Goal: Information Seeking & Learning: Learn about a topic

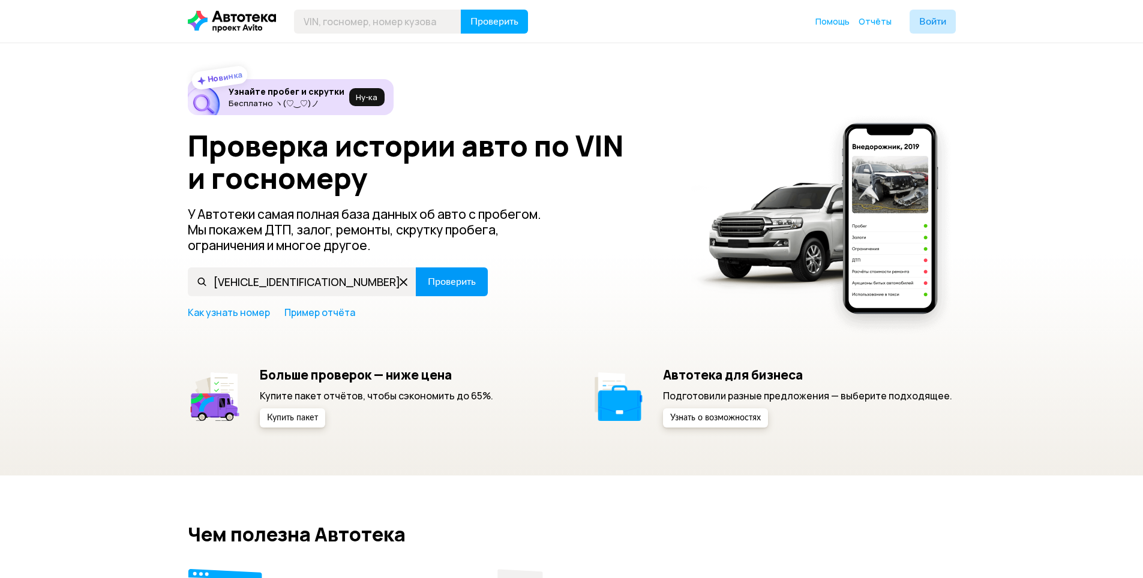
type input "XUFJF696JD3067015"
click at [466, 287] on span "Проверить" at bounding box center [452, 282] width 48 height 10
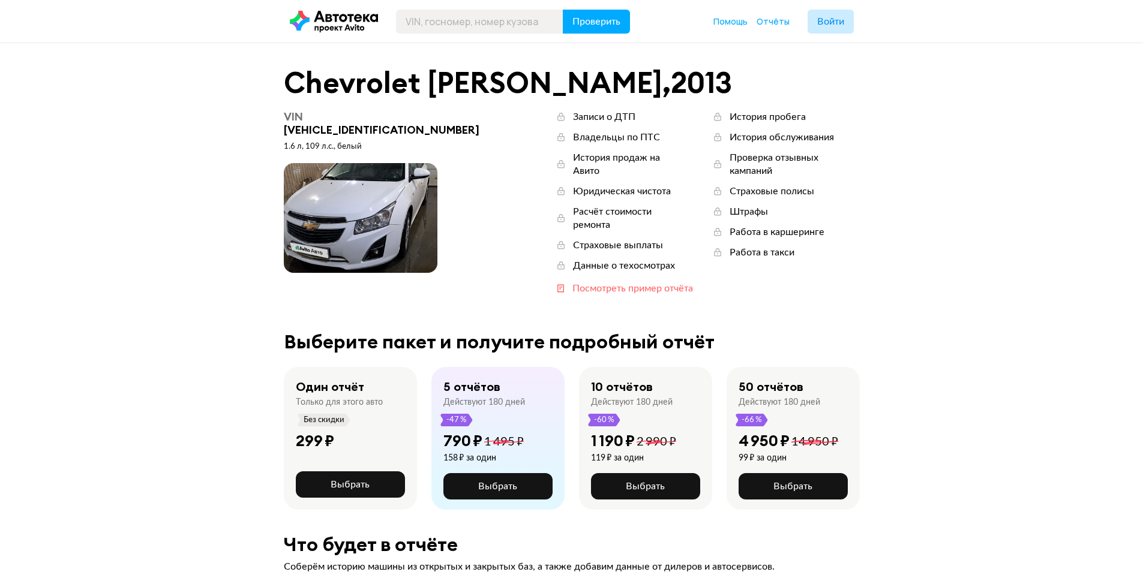
click at [588, 282] on div "Посмотреть пример отчёта" at bounding box center [632, 288] width 121 height 13
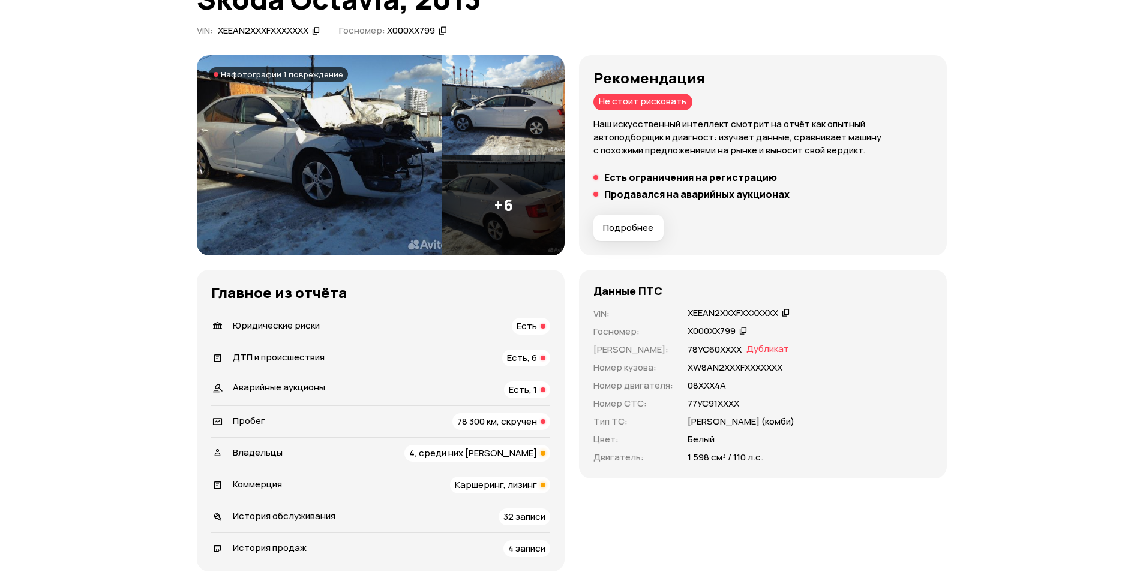
scroll to position [180, 0]
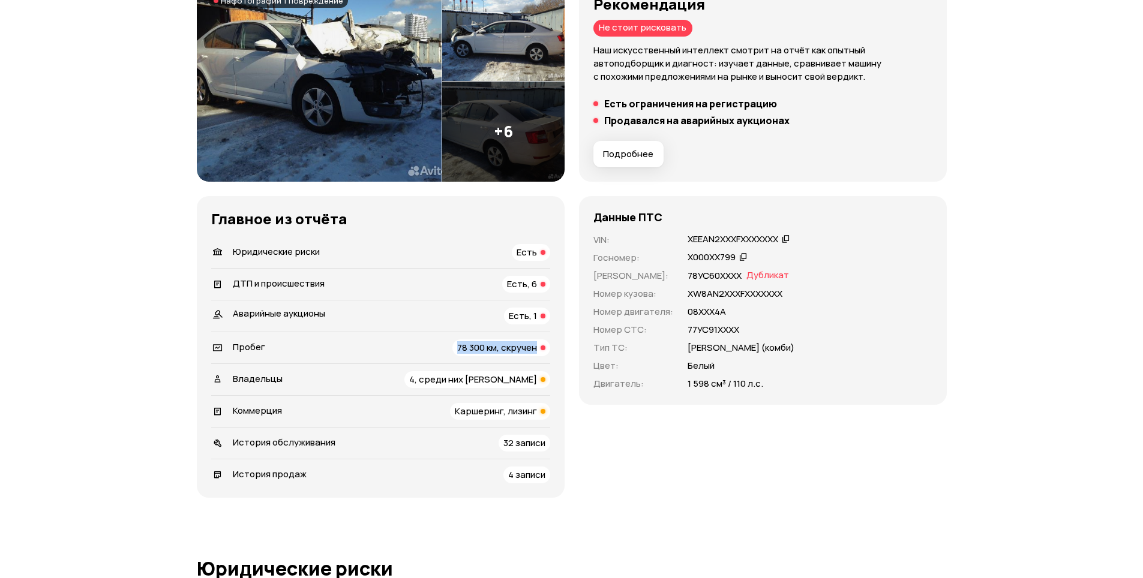
drag, startPoint x: 450, startPoint y: 351, endPoint x: 549, endPoint y: 355, distance: 99.6
click at [549, 355] on div "Пробег 78 300 км, скручен" at bounding box center [380, 347] width 339 height 17
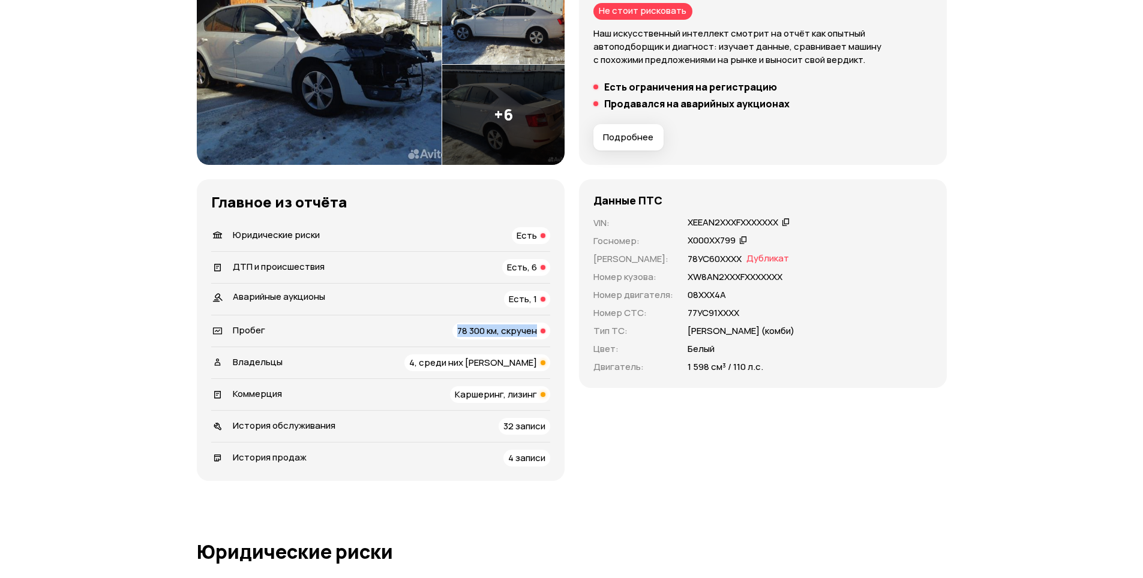
scroll to position [176, 0]
